Goal: Download file/media

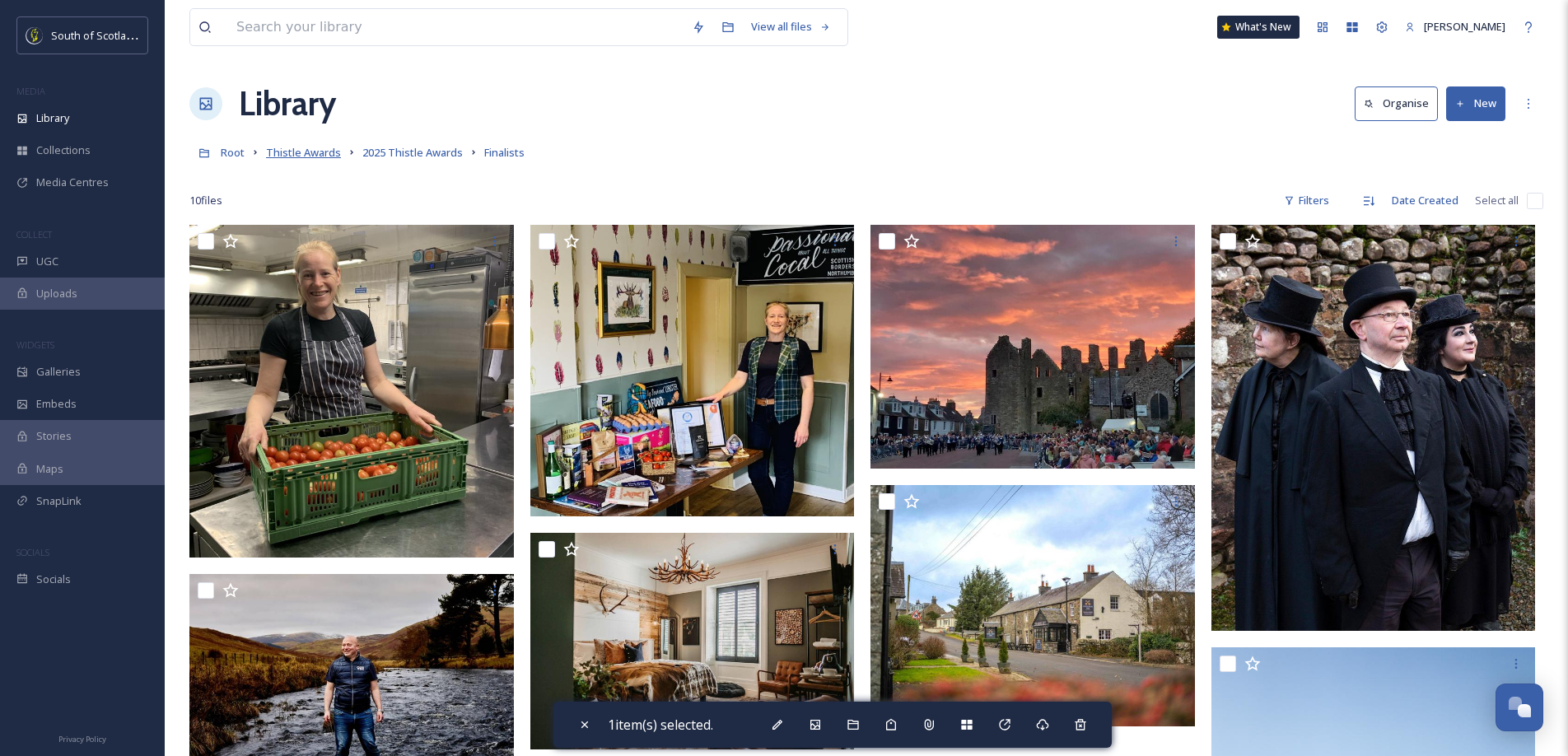
click at [311, 155] on span "Thistle Awards" at bounding box center [304, 151] width 75 height 14
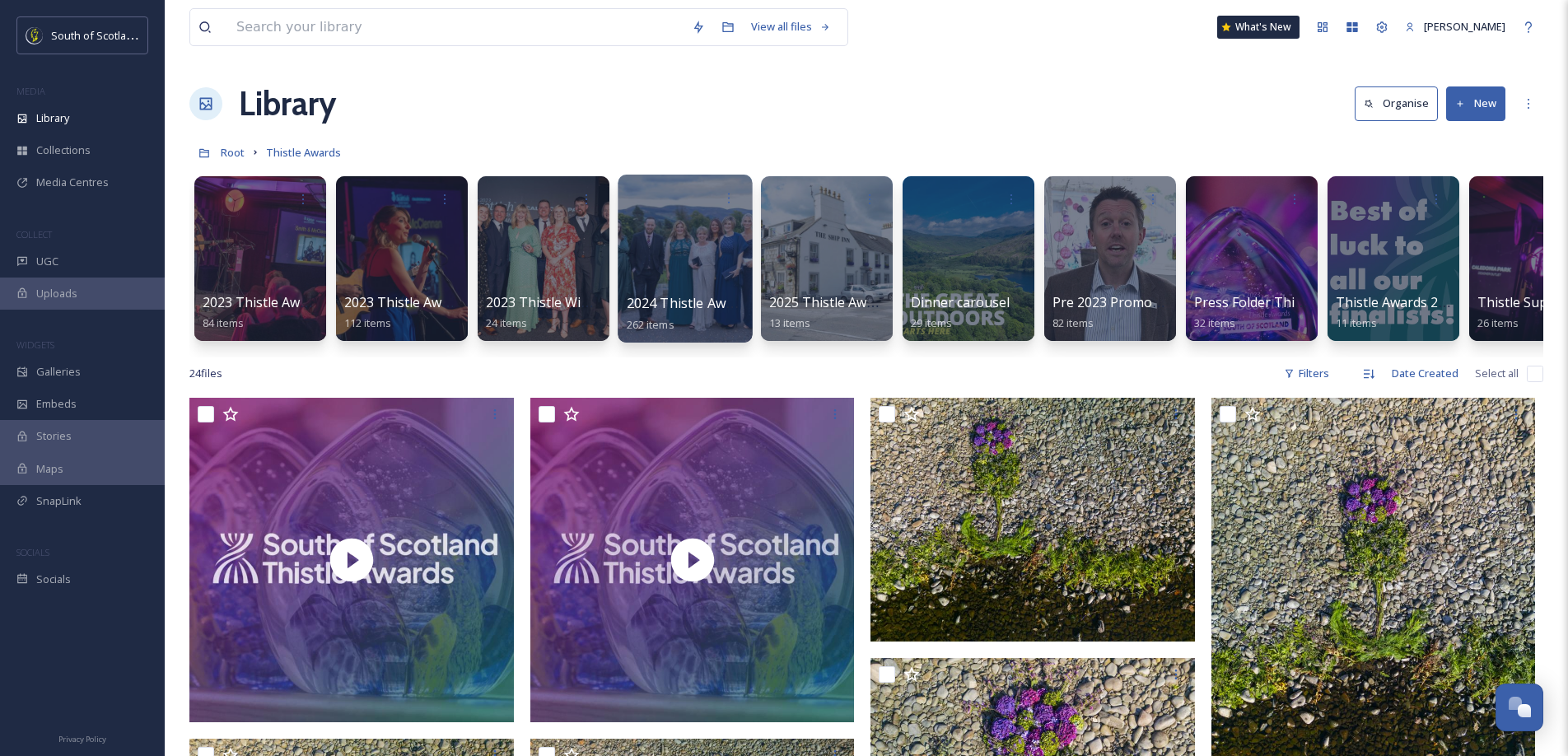
click at [665, 266] on div at bounding box center [685, 258] width 134 height 168
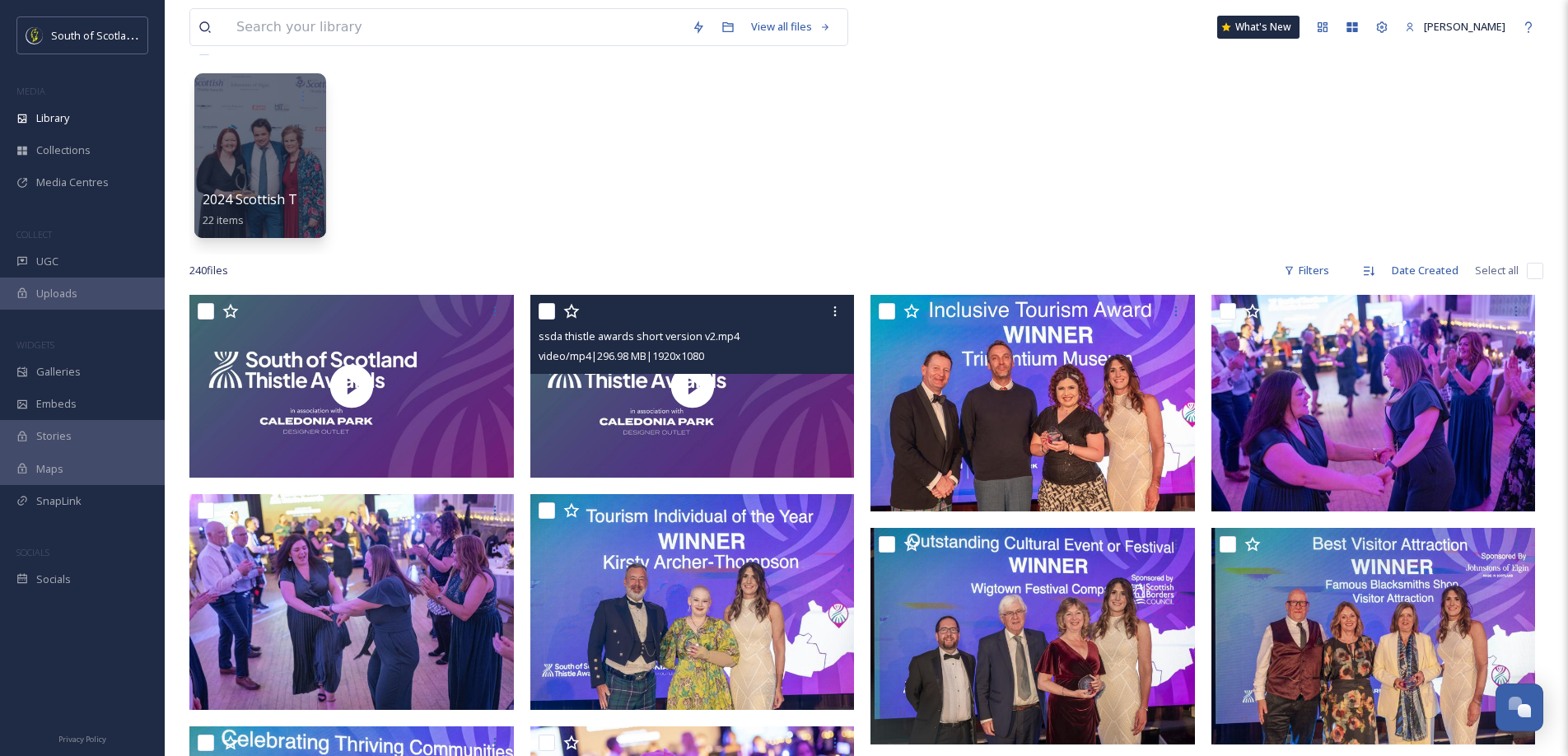
scroll to position [122, 0]
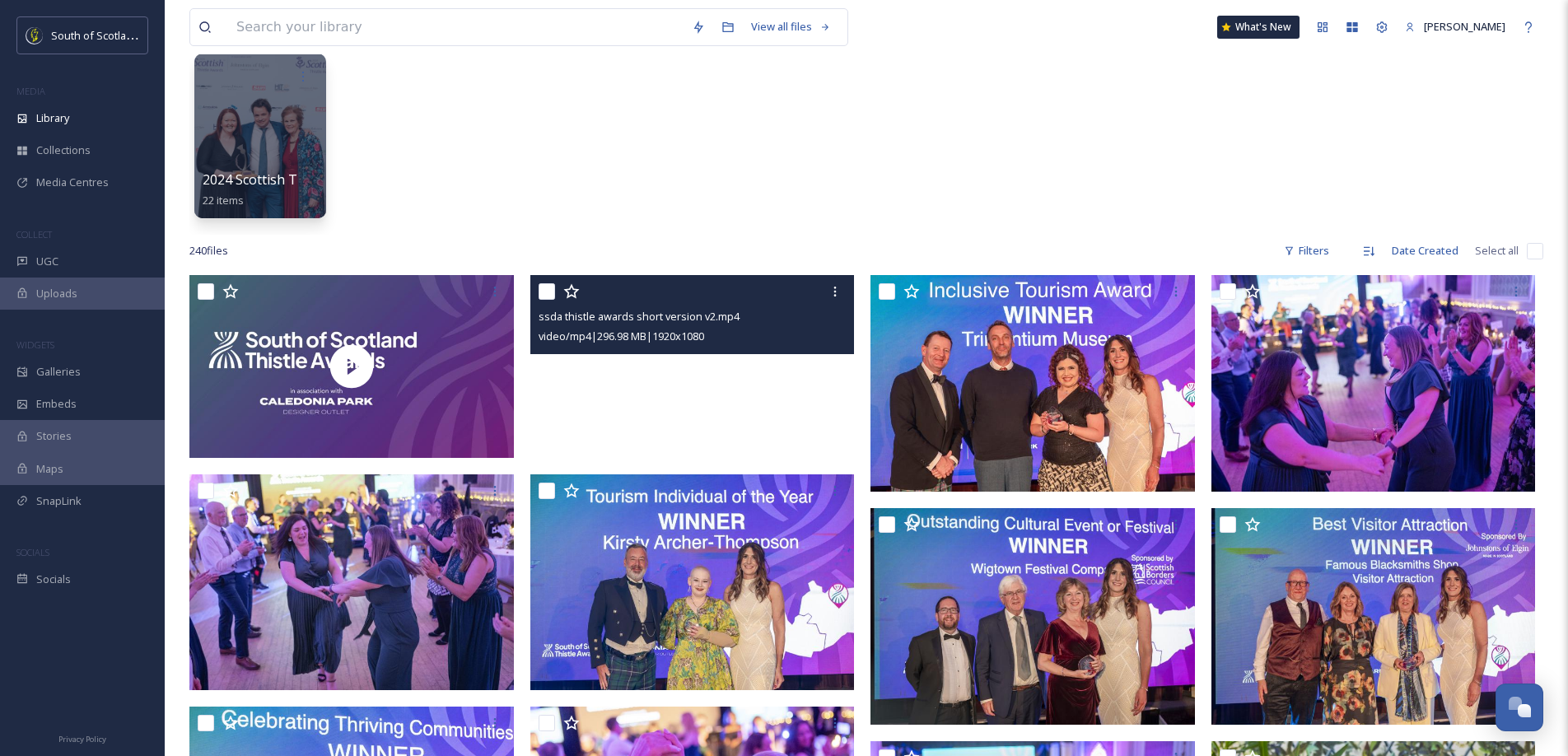
click at [658, 392] on video "ssda thistle awards short version v2.mp4" at bounding box center [692, 366] width 325 height 183
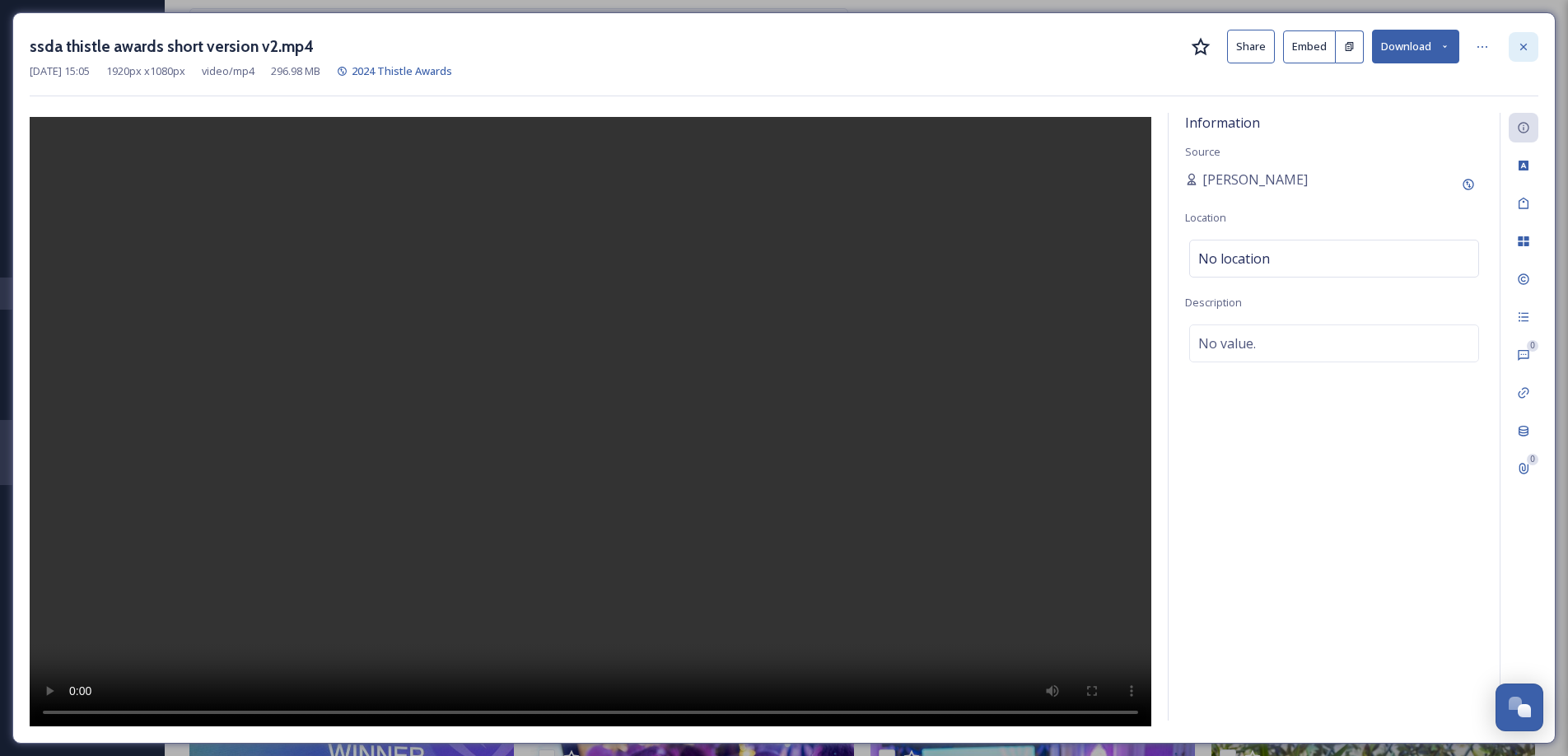
click at [1185, 48] on icon at bounding box center [1524, 47] width 14 height 14
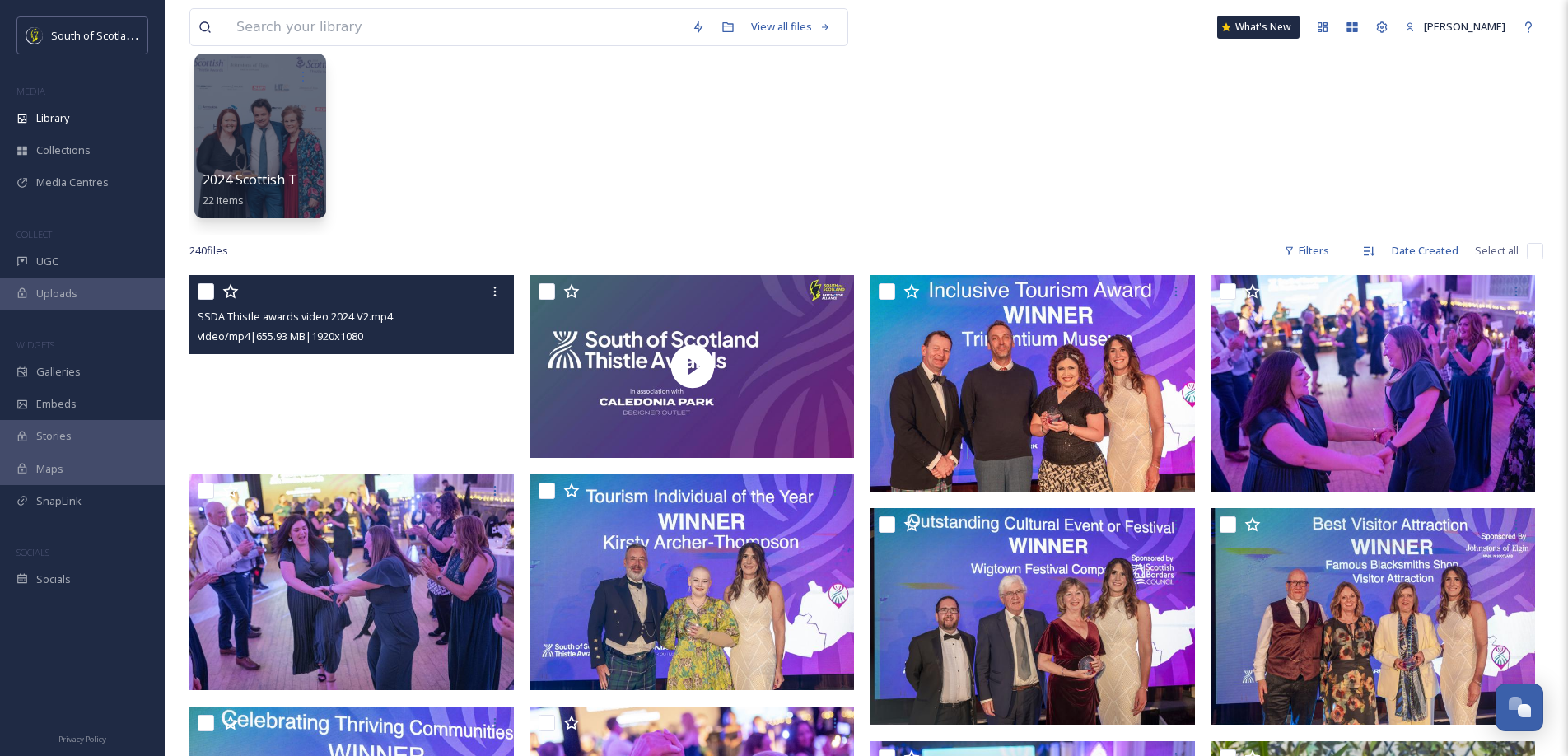
click at [331, 389] on video "SSDA Thistle awards video 2024 V2.mp4" at bounding box center [351, 366] width 325 height 183
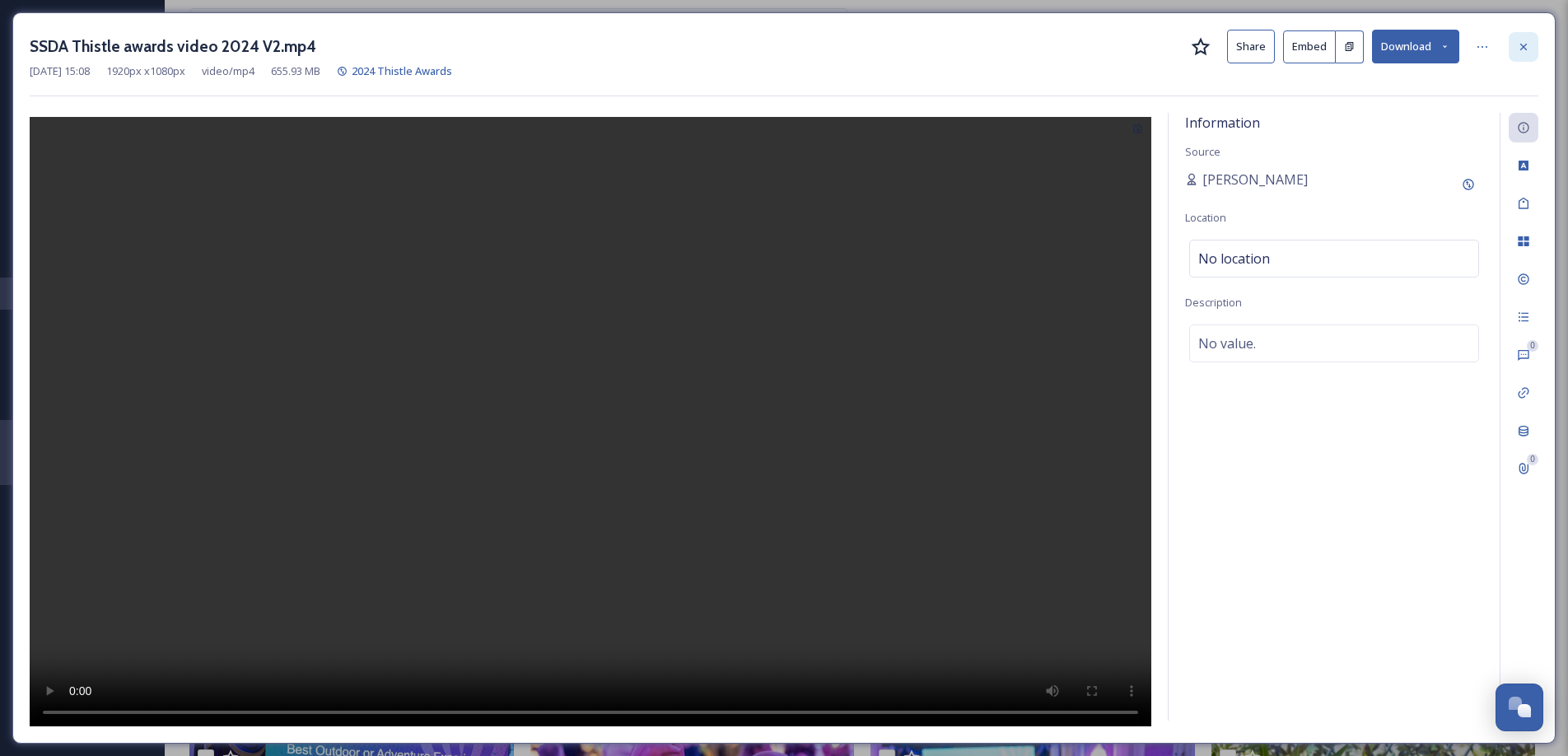
click at [1185, 46] on icon at bounding box center [1524, 47] width 14 height 14
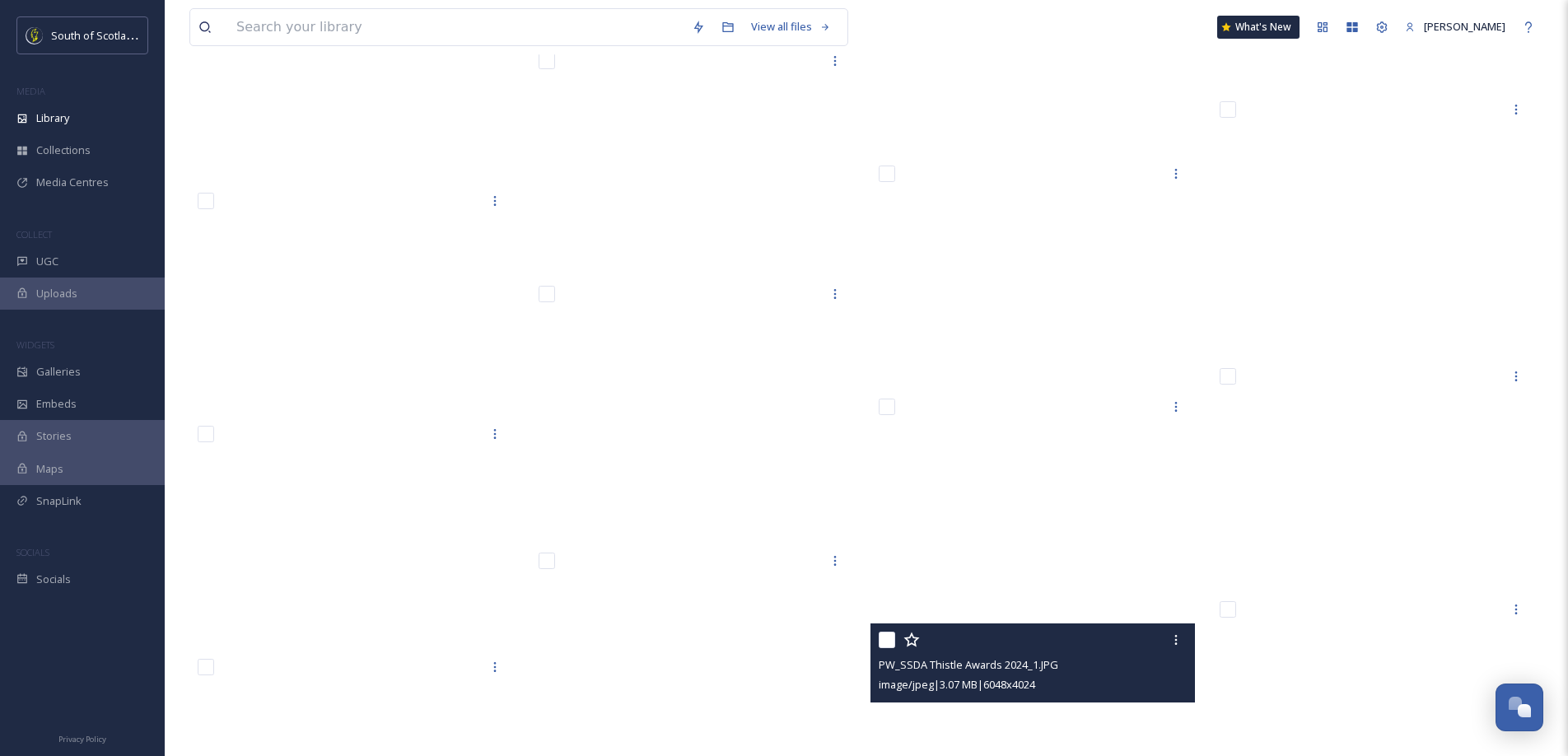
scroll to position [11813, 0]
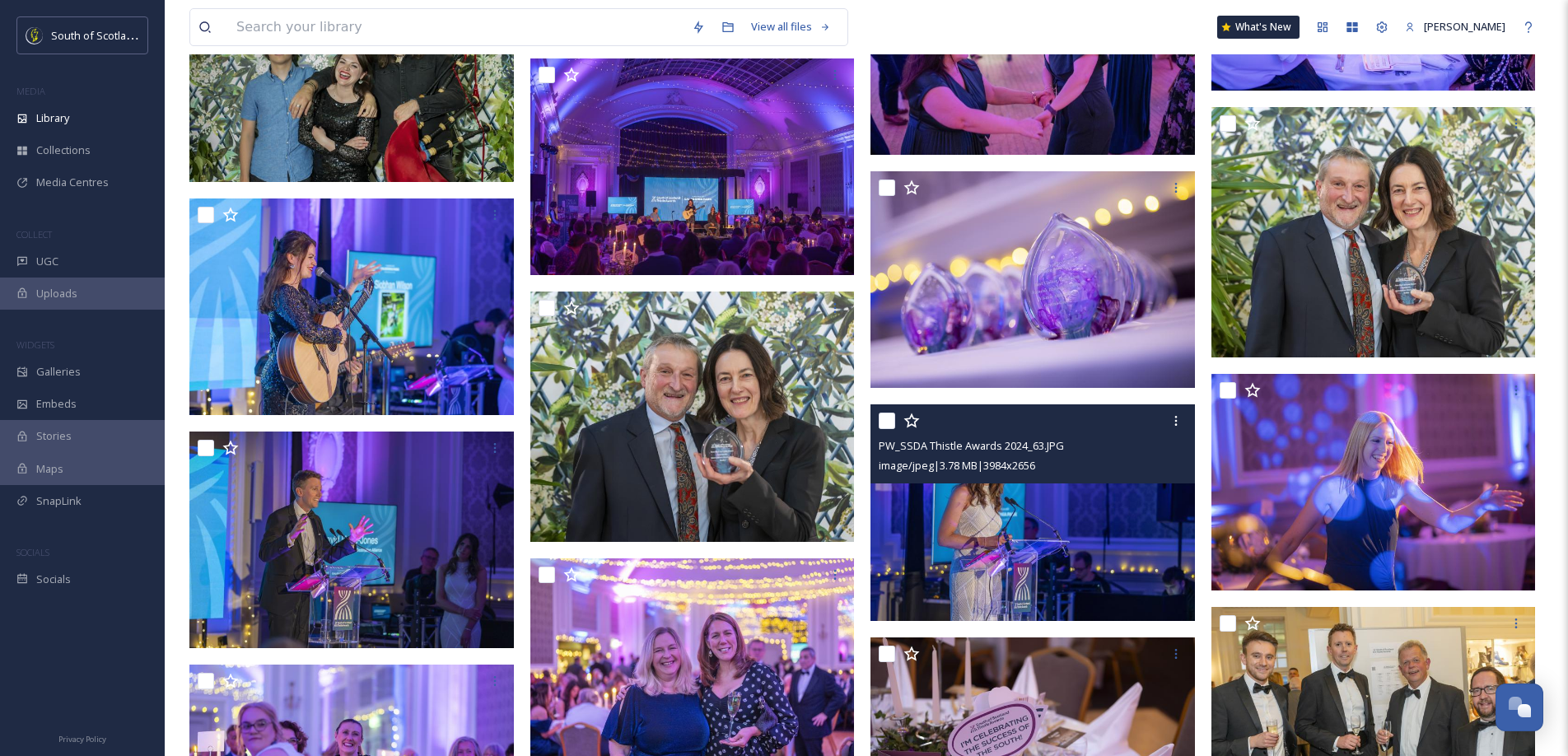
click at [886, 419] on input "checkbox" at bounding box center [886, 420] width 16 height 16
checkbox input "true"
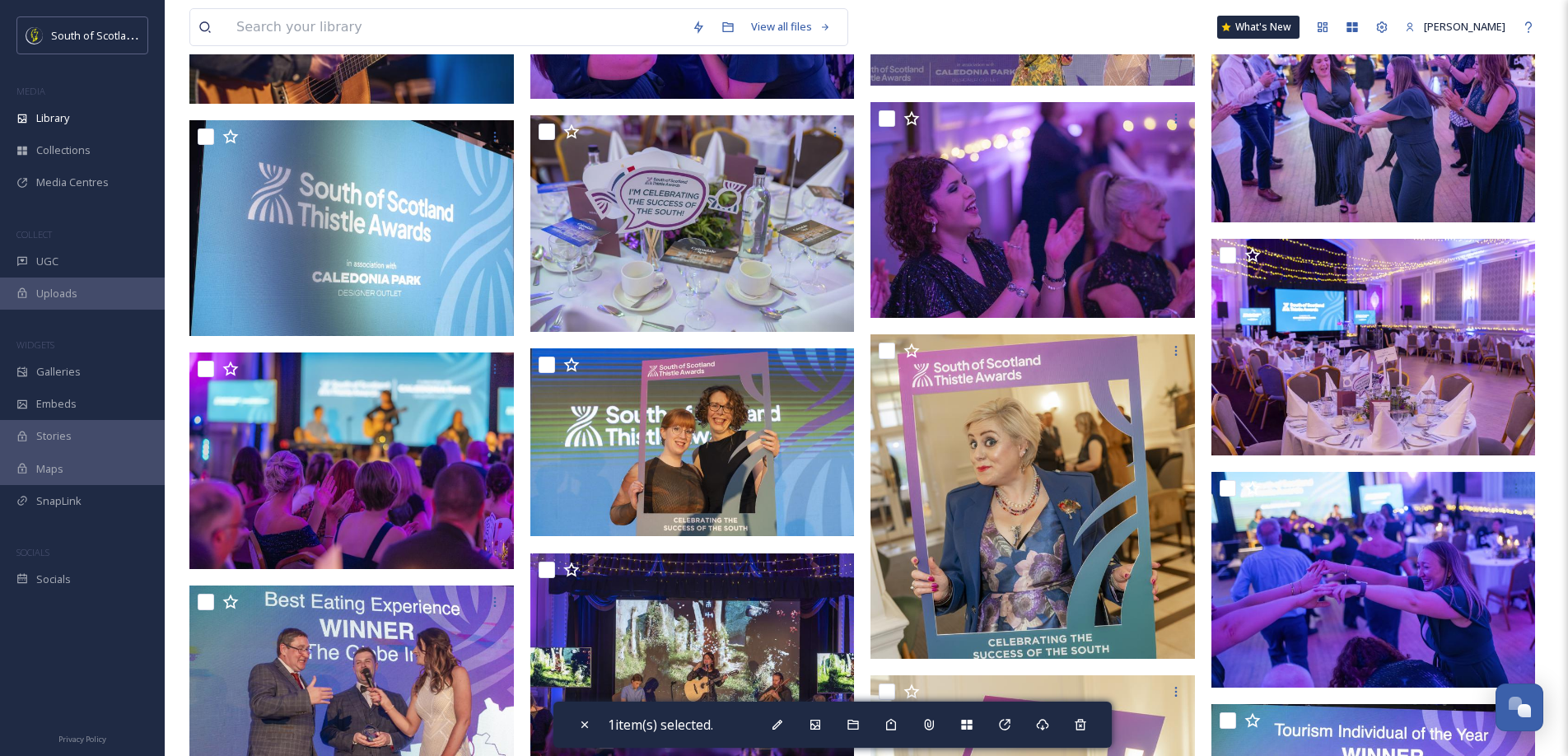
scroll to position [6849, 0]
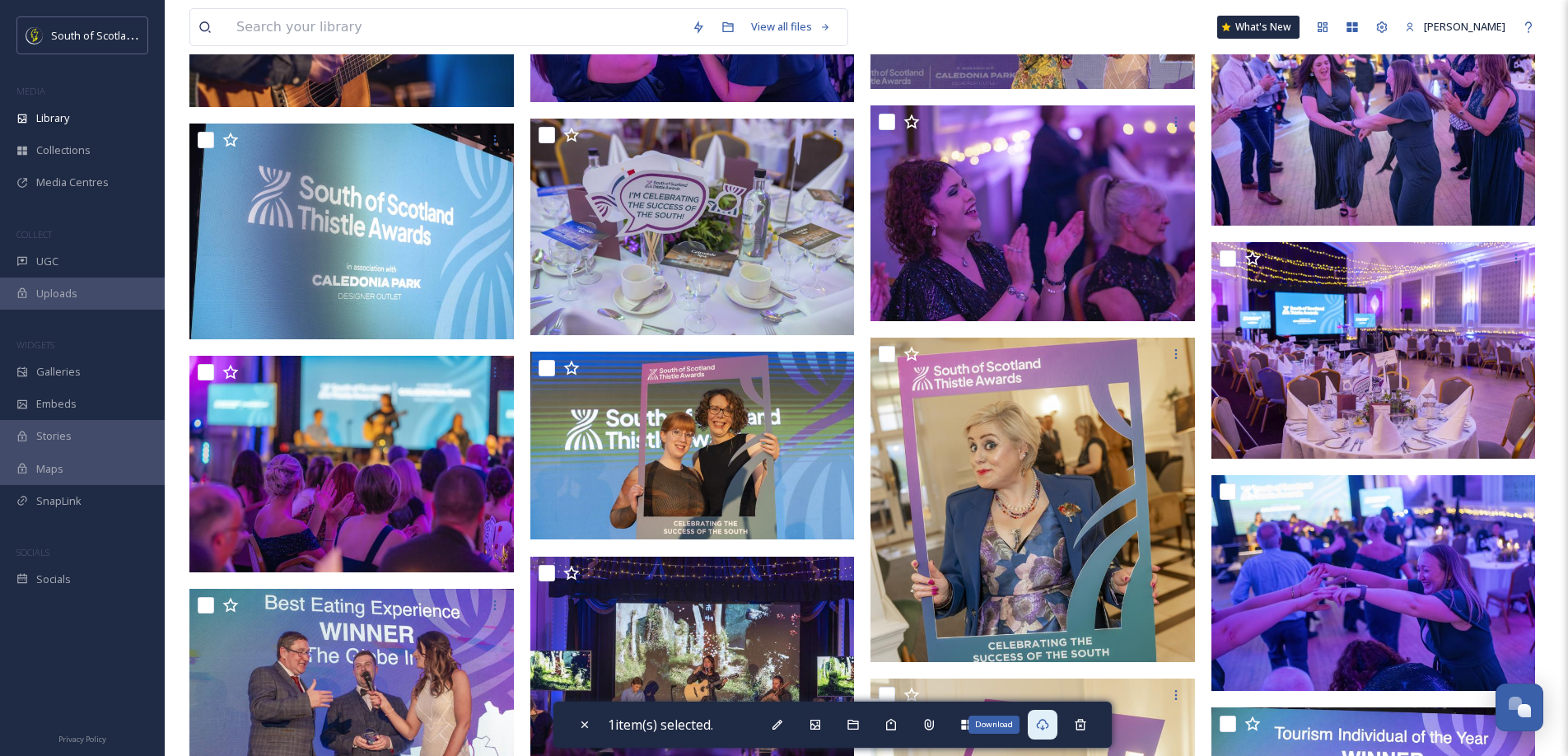
click at [1049, 620] on icon at bounding box center [1042, 725] width 14 height 14
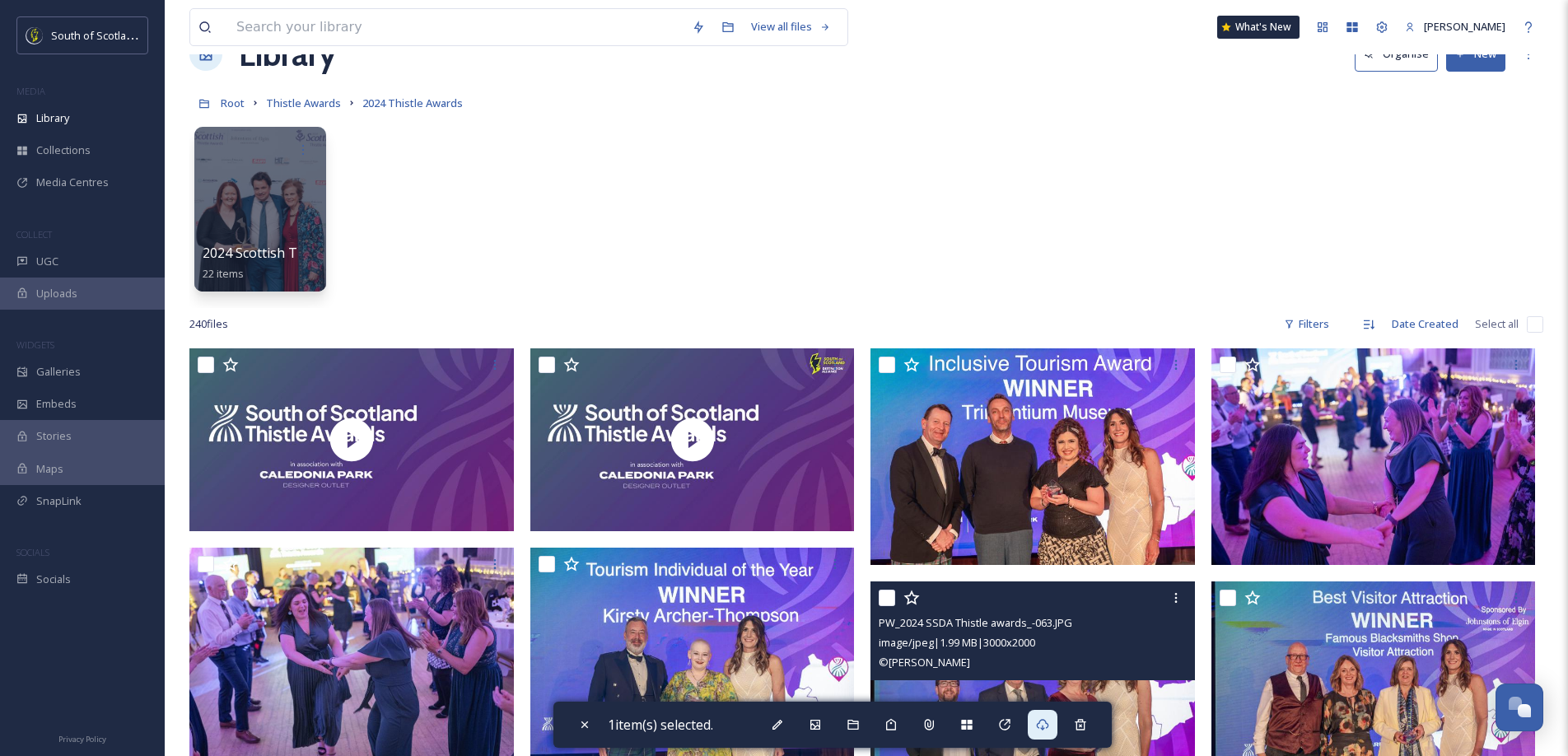
scroll to position [0, 0]
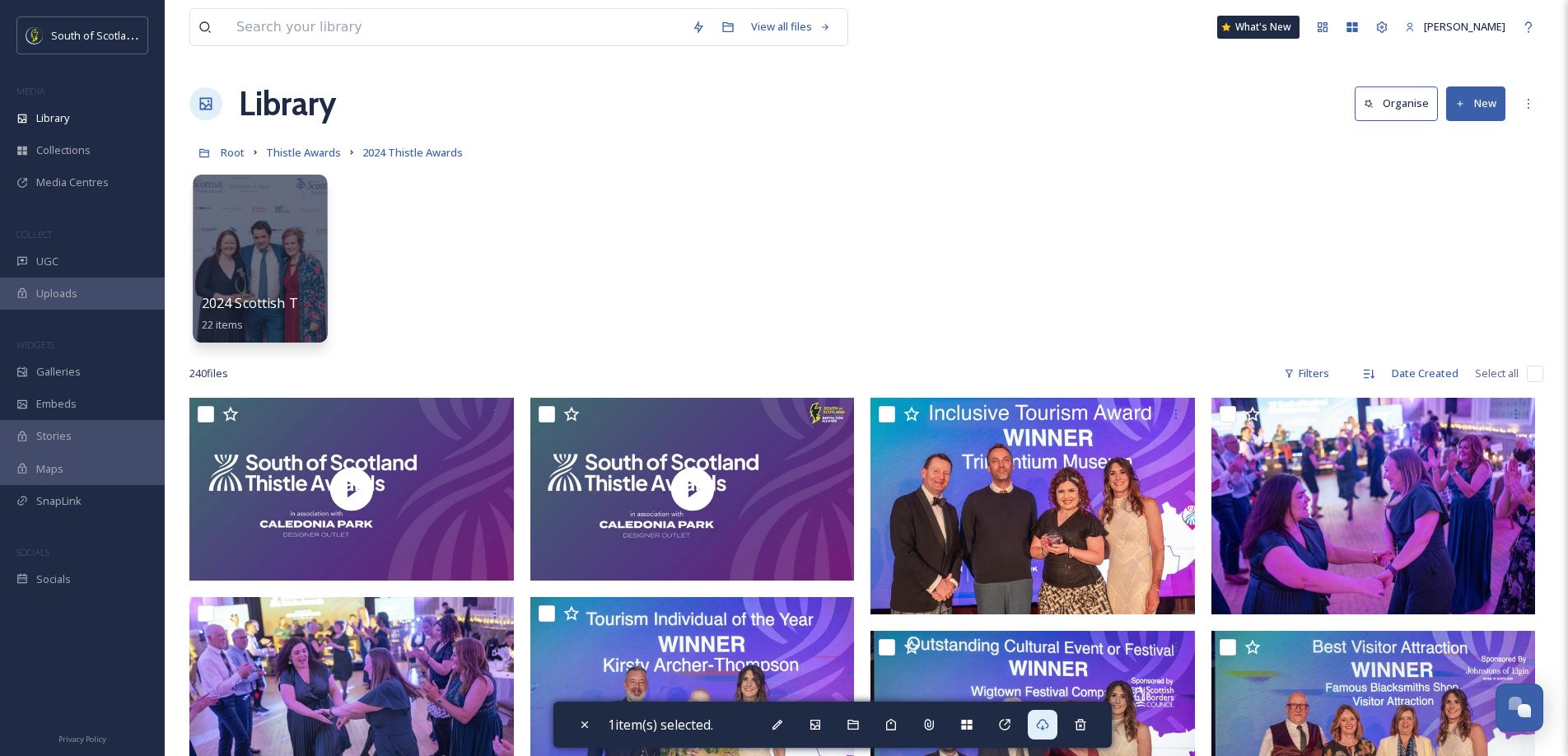
click at [257, 267] on div at bounding box center [259, 258] width 134 height 168
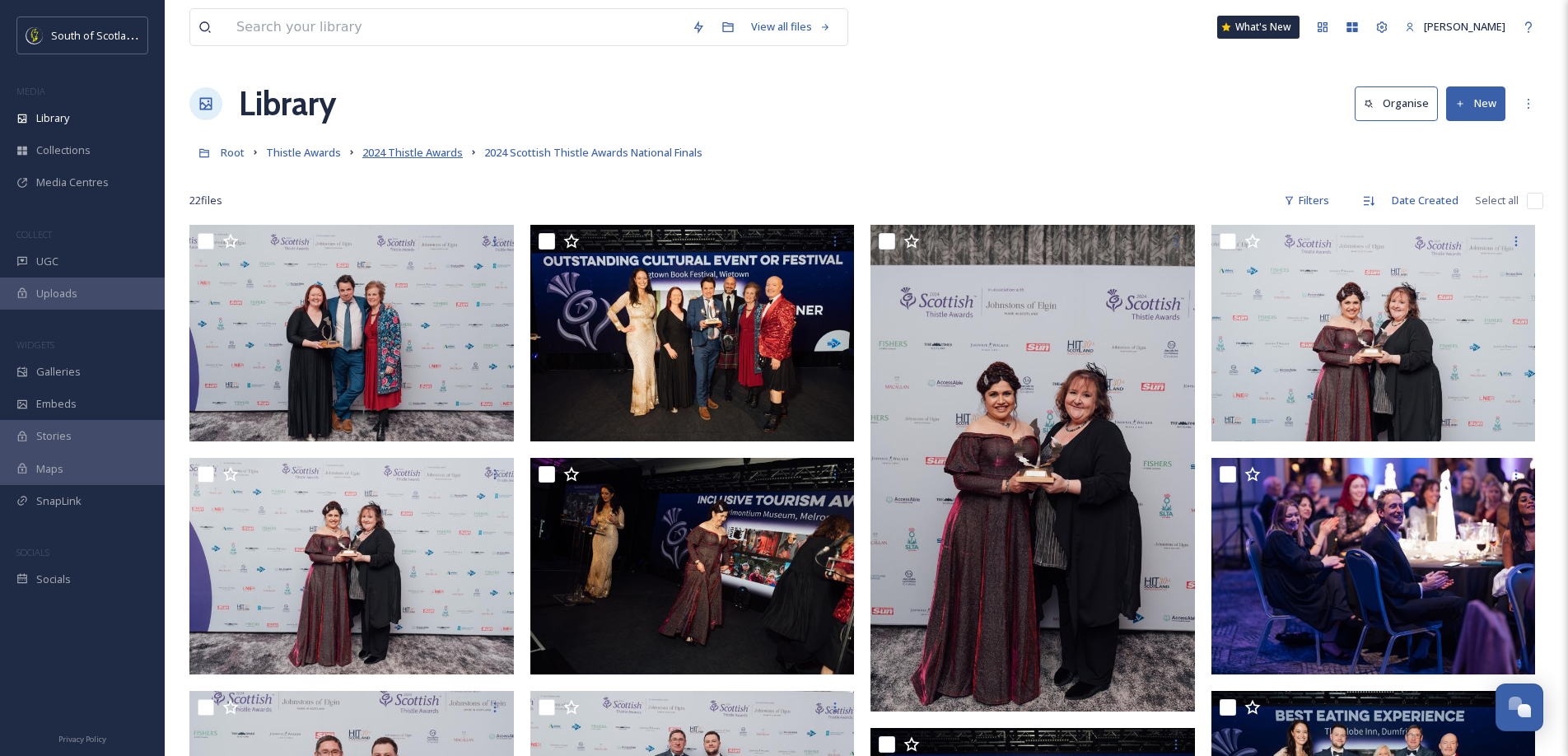
click at [443, 150] on span "2024 Thistle Awards" at bounding box center [413, 151] width 100 height 14
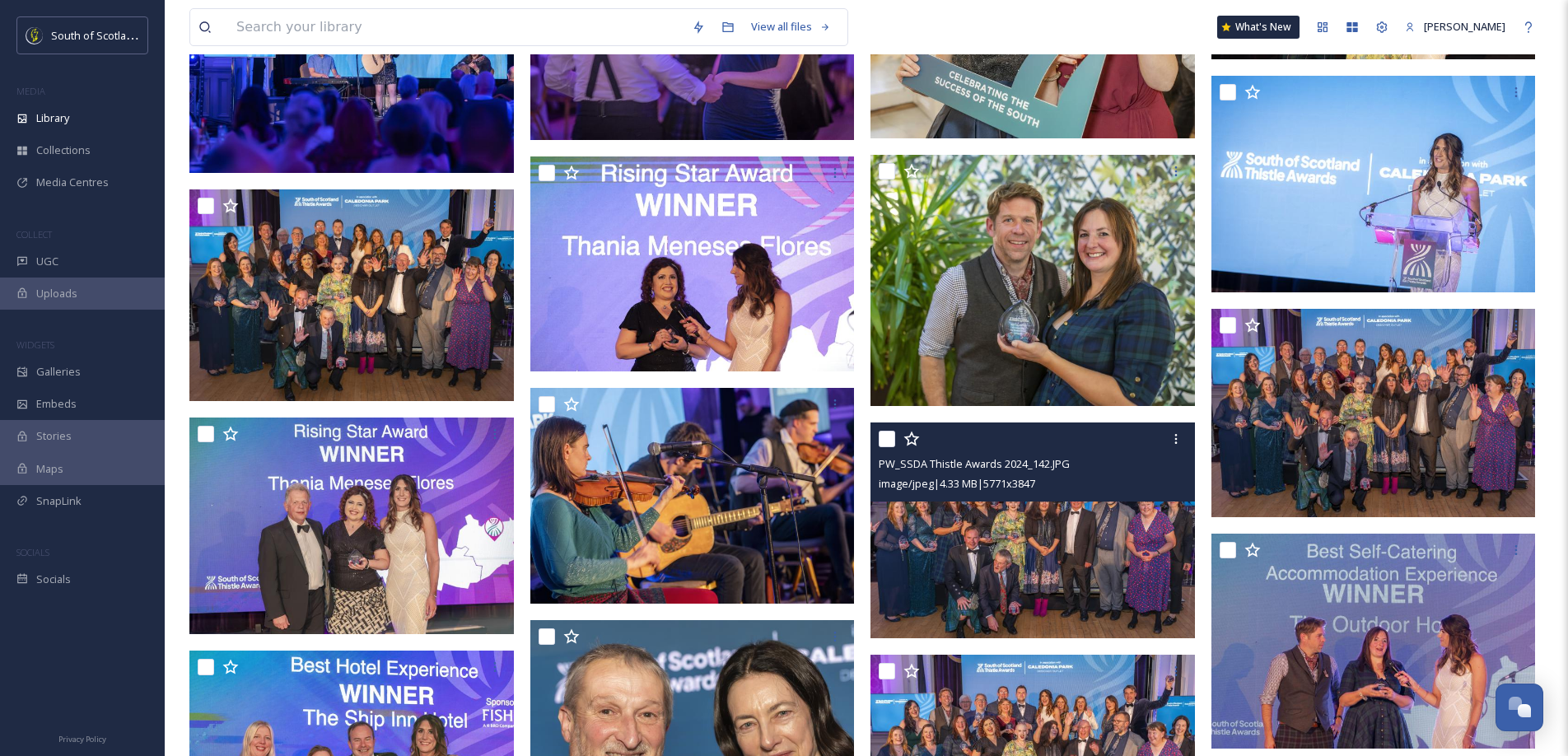
scroll to position [7691, 0]
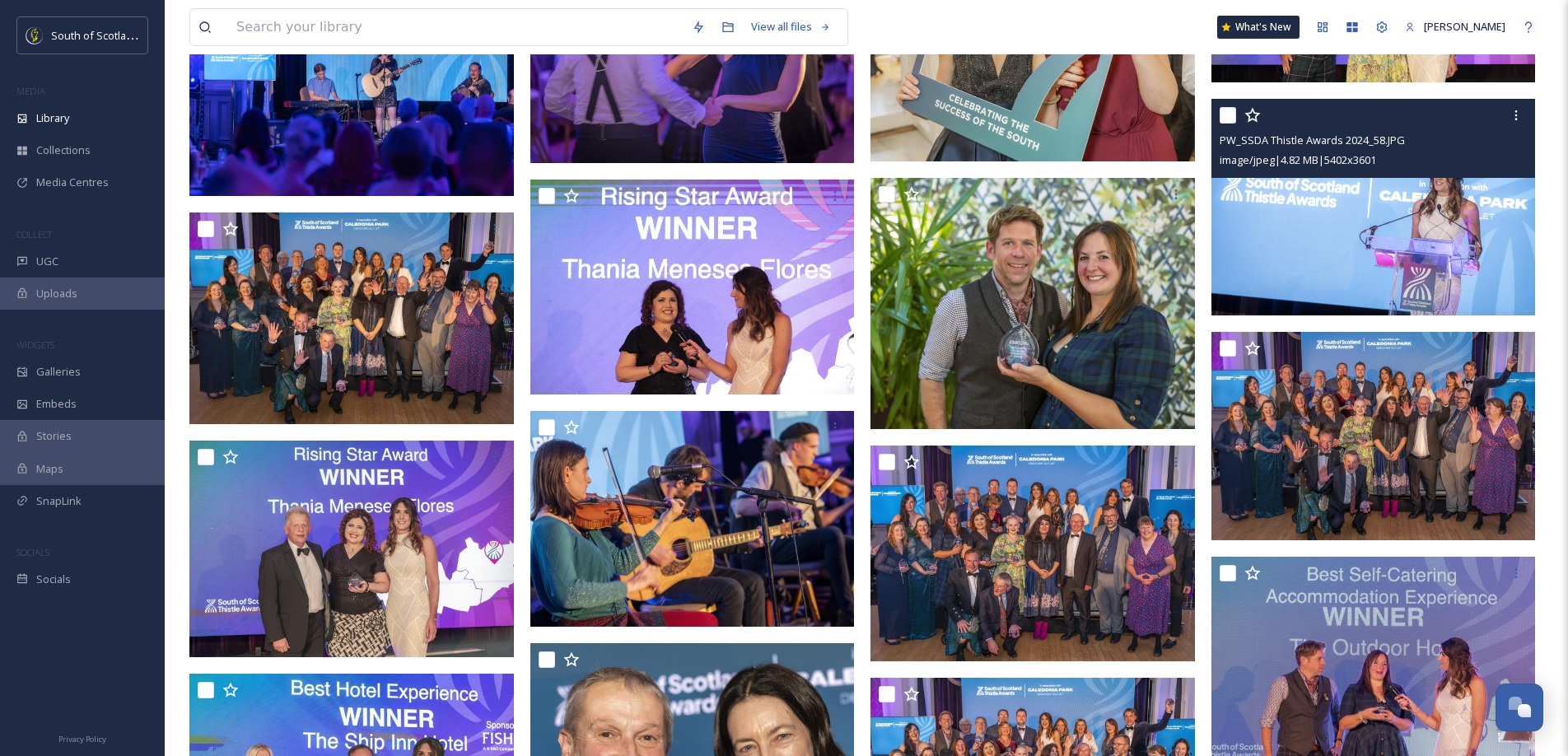
click at [1185, 113] on input "checkbox" at bounding box center [1228, 115] width 16 height 16
checkbox input "true"
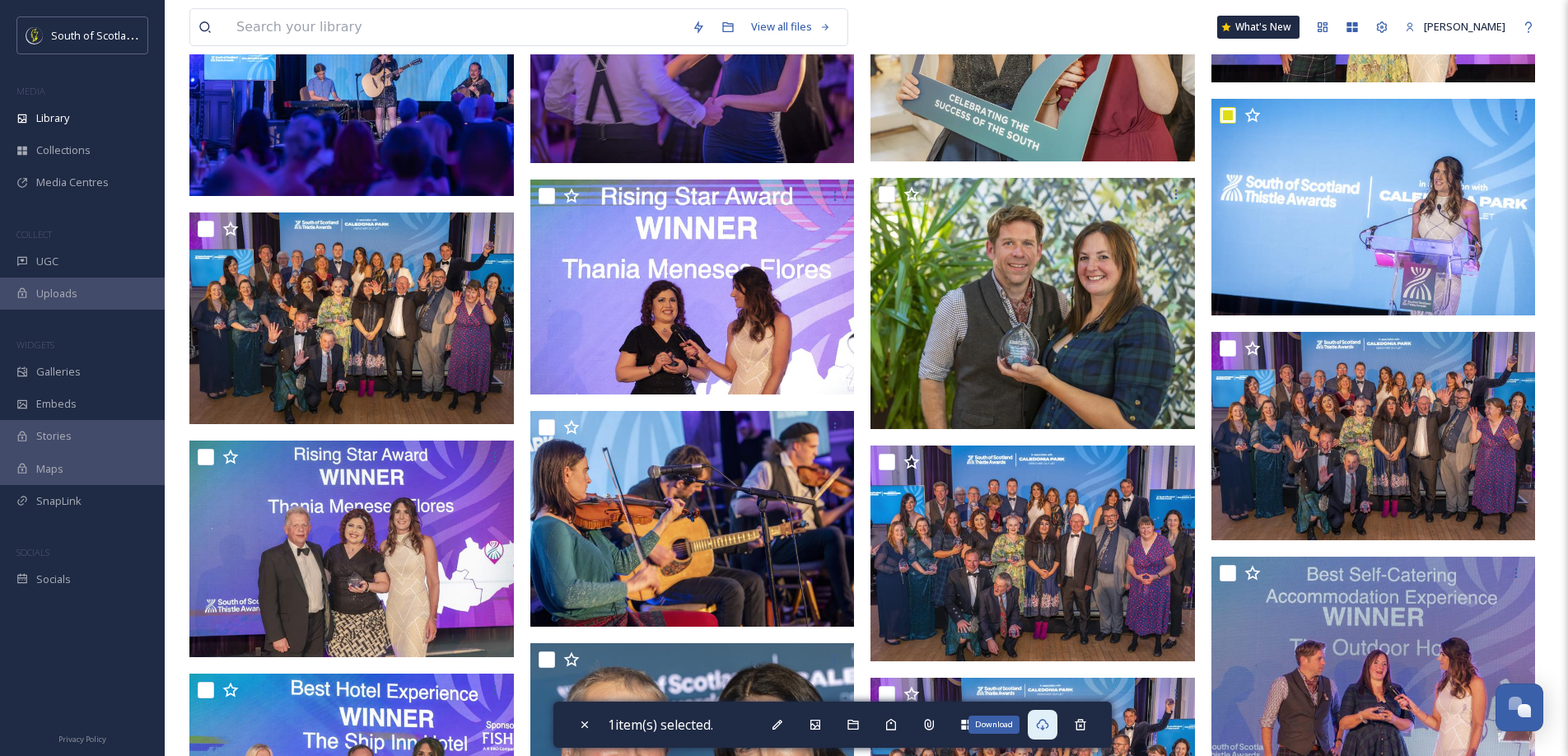
click at [1041, 620] on div "Download" at bounding box center [1042, 724] width 30 height 30
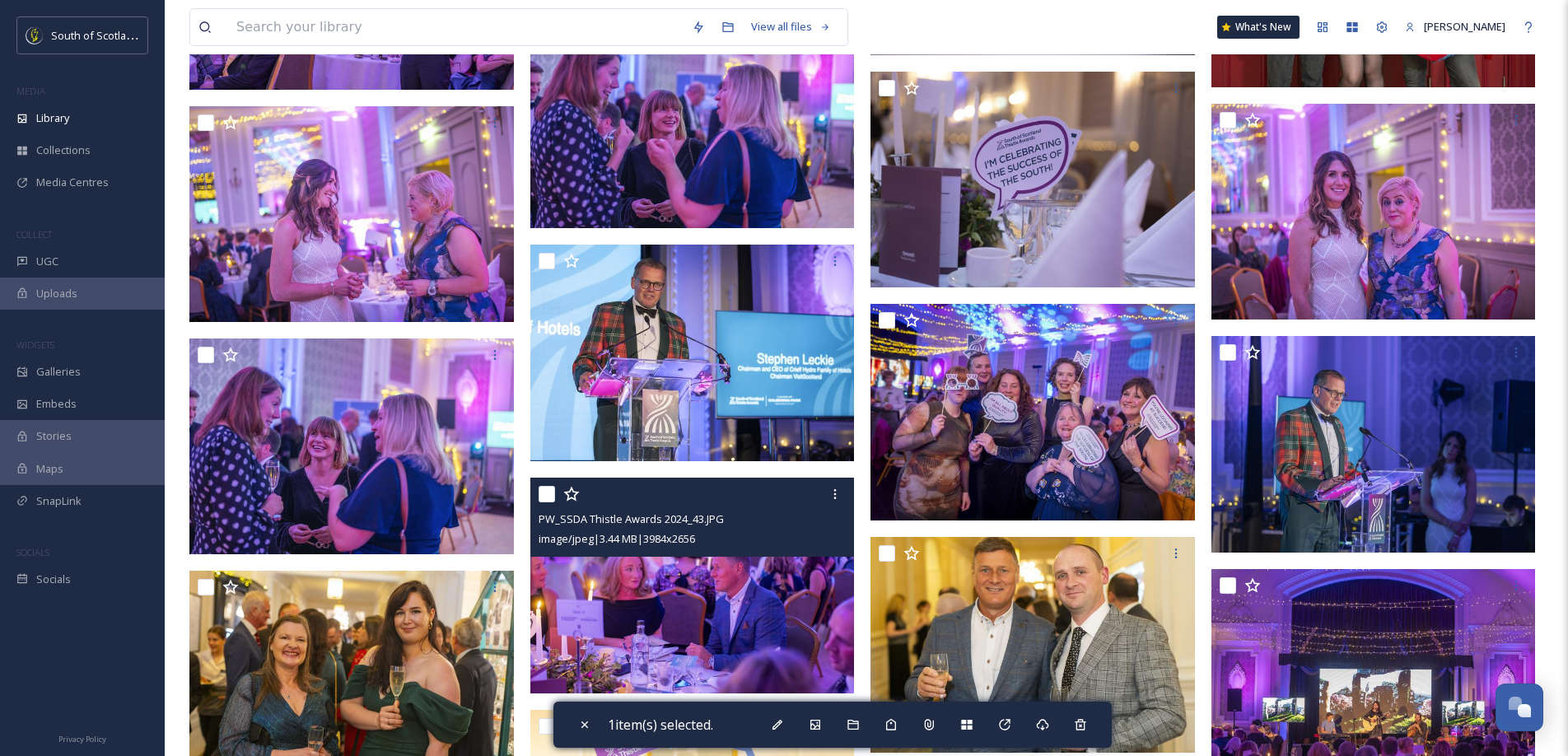
scroll to position [13054, 0]
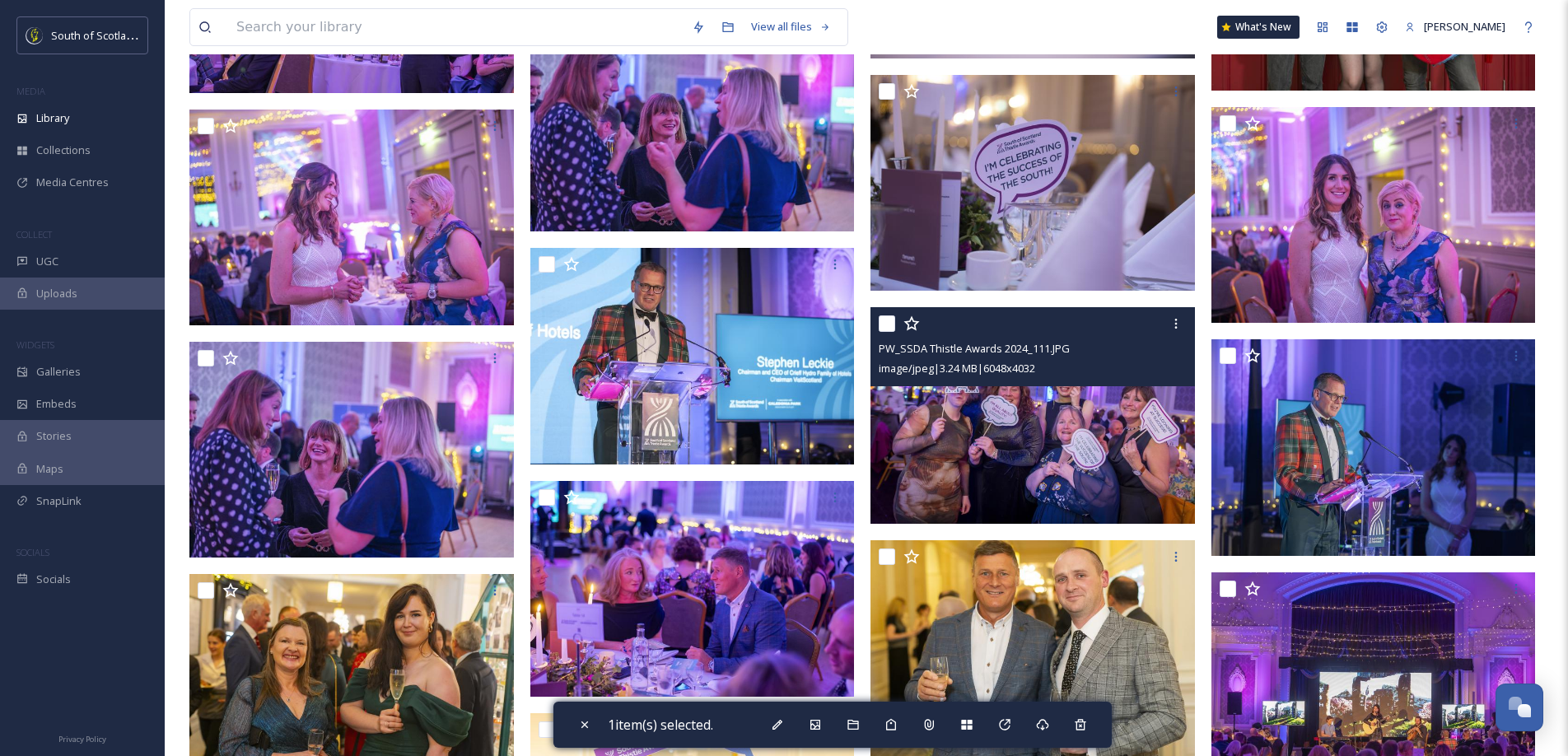
click at [1035, 456] on img at bounding box center [1033, 416] width 325 height 217
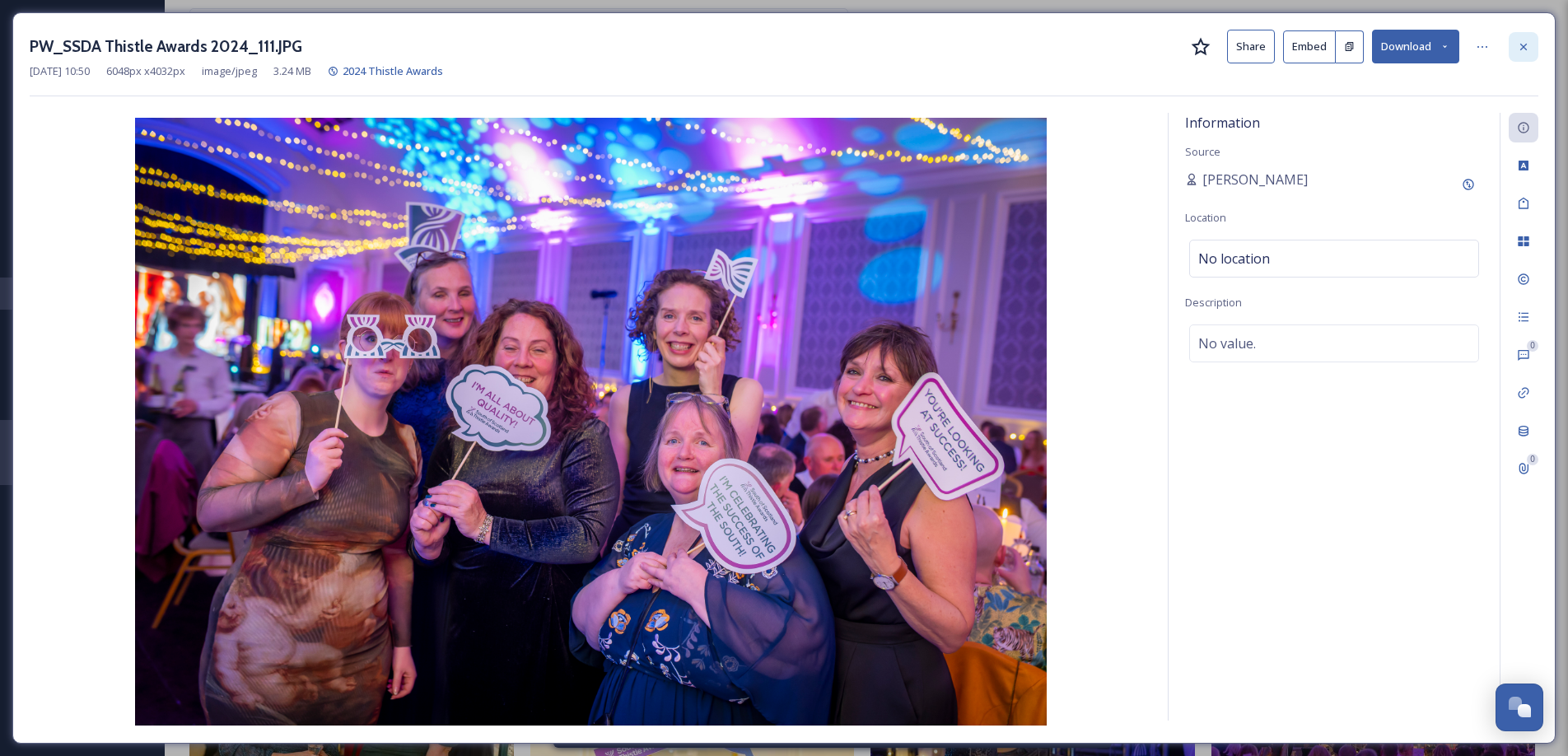
click at [1185, 42] on icon at bounding box center [1524, 47] width 14 height 14
